Goal: Find contact information: Find contact information

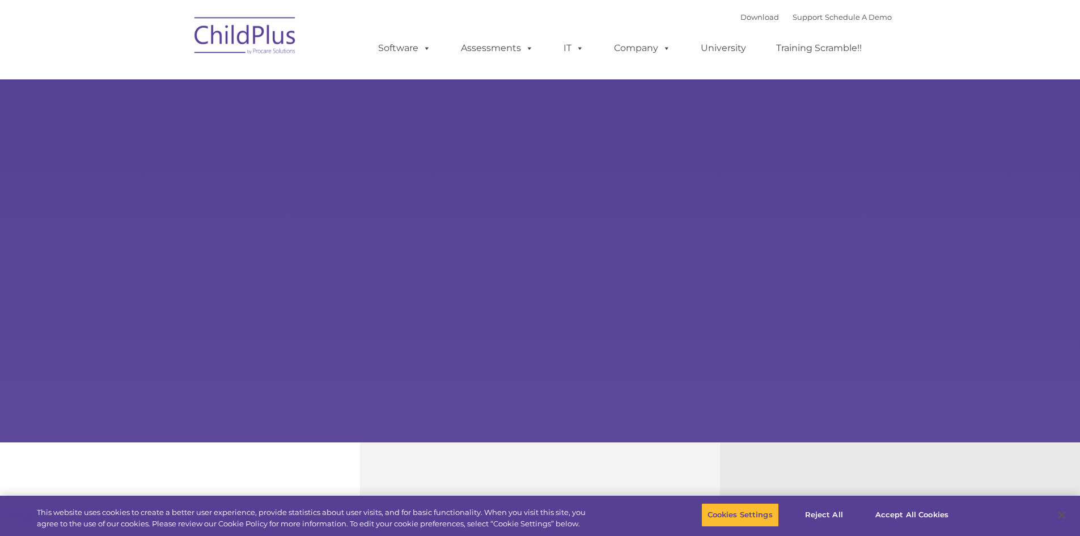
select select "MEDIUM"
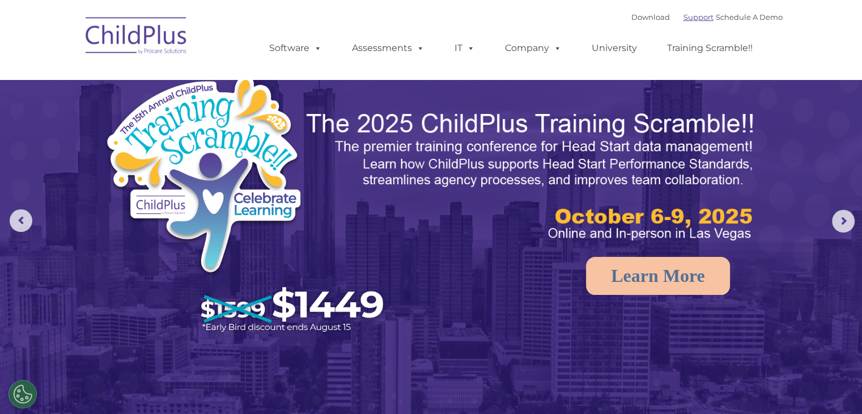
click at [683, 21] on link "Support" at bounding box center [698, 16] width 30 height 9
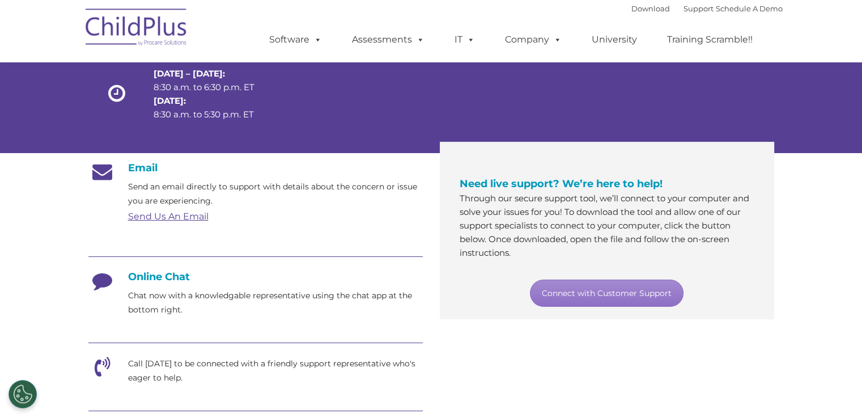
scroll to position [114, 0]
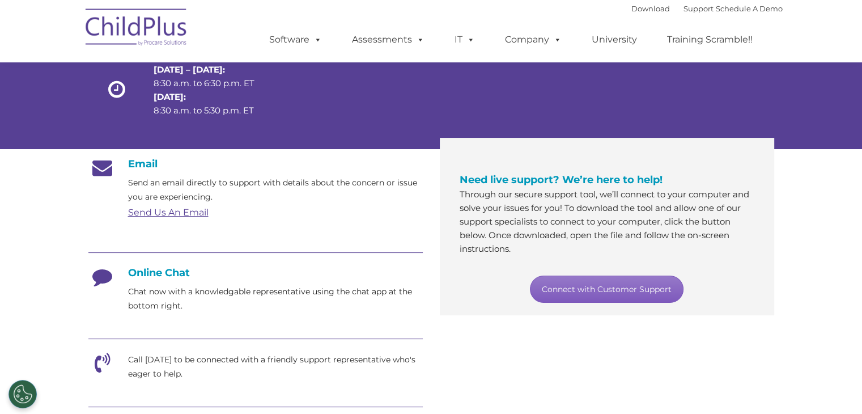
click at [608, 294] on link "Connect with Customer Support" at bounding box center [607, 288] width 154 height 27
